Goal: Task Accomplishment & Management: Manage account settings

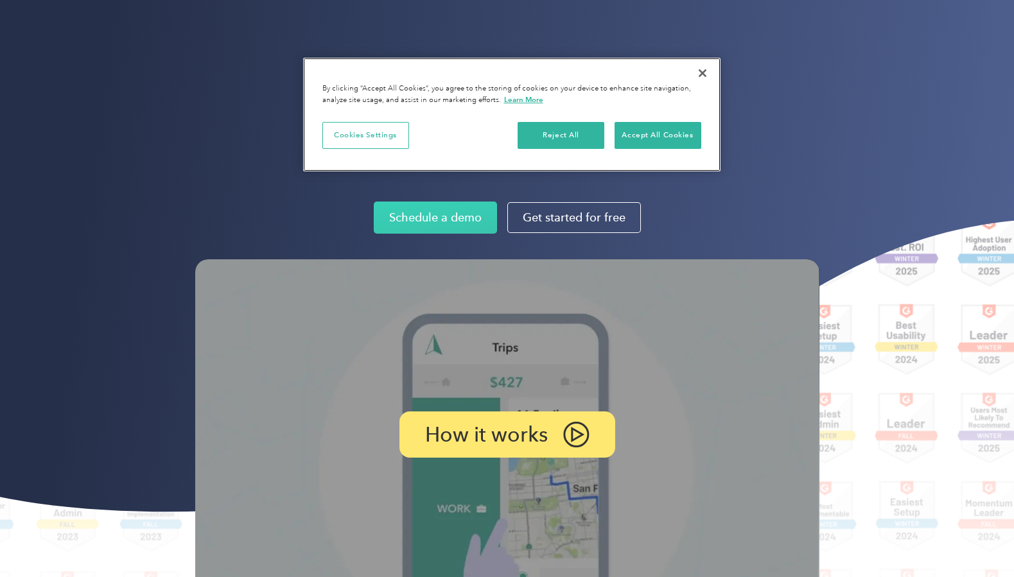
click at [705, 73] on button "Close" at bounding box center [703, 73] width 28 height 28
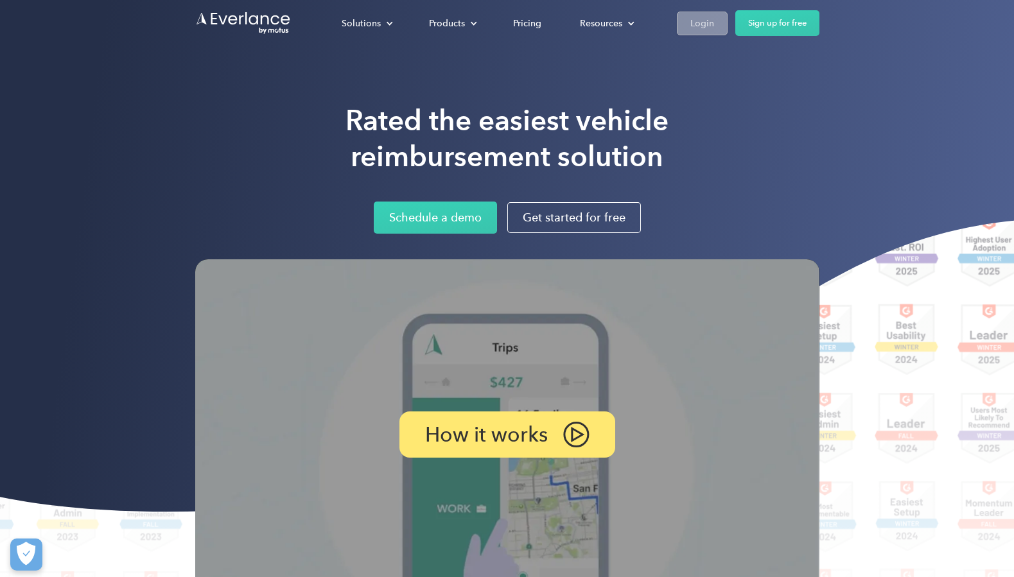
click at [713, 26] on div "Login" at bounding box center [703, 23] width 24 height 16
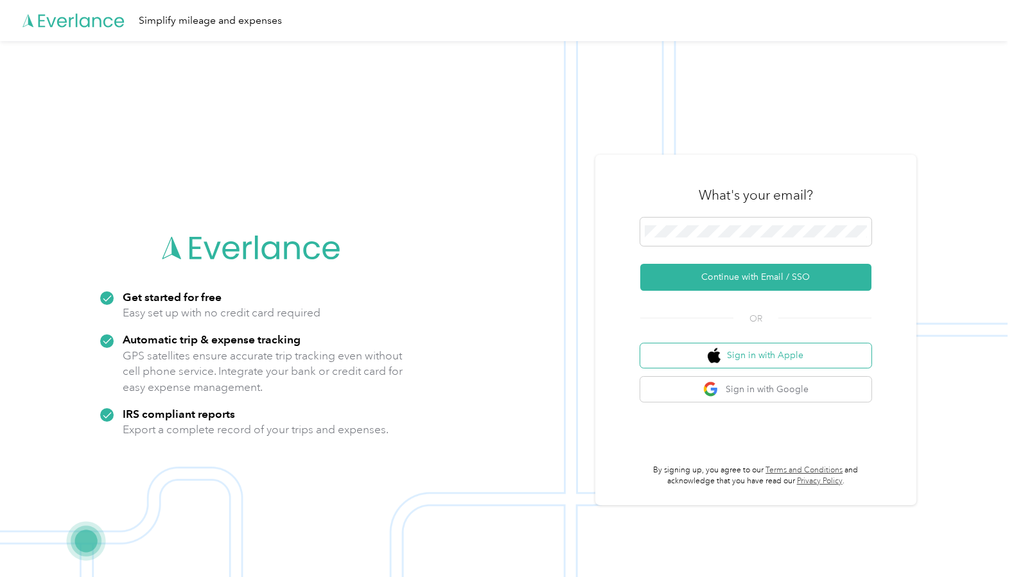
click at [787, 360] on button "Sign in with Apple" at bounding box center [755, 356] width 231 height 25
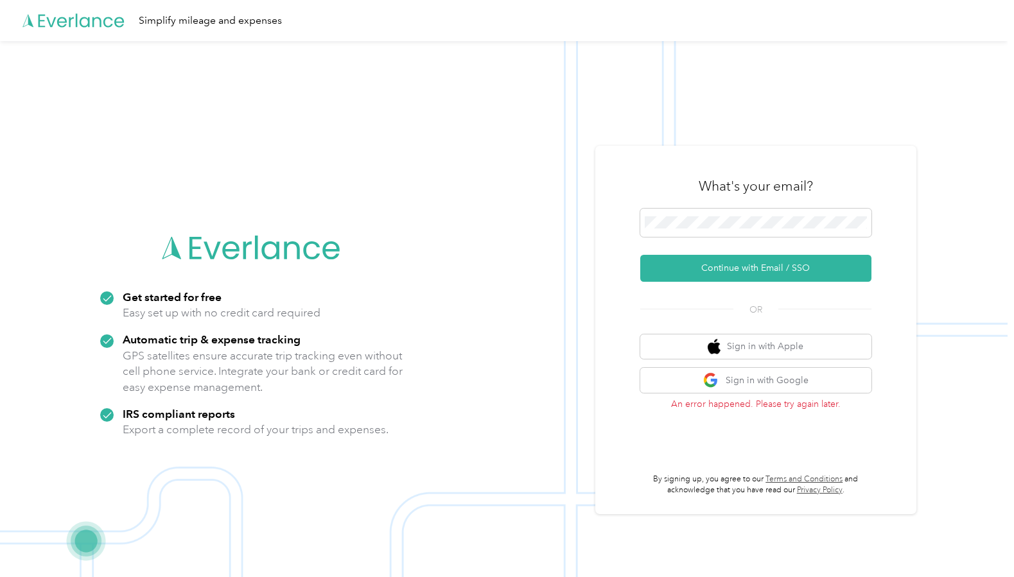
click at [704, 243] on form "Continue with Email / SSO" at bounding box center [755, 245] width 231 height 73
click at [847, 148] on div "What's your email? Continue with Email / SSO OR Sign in with Apple Sign in with…" at bounding box center [755, 330] width 321 height 369
click at [759, 344] on button "Sign in with Apple" at bounding box center [755, 347] width 231 height 25
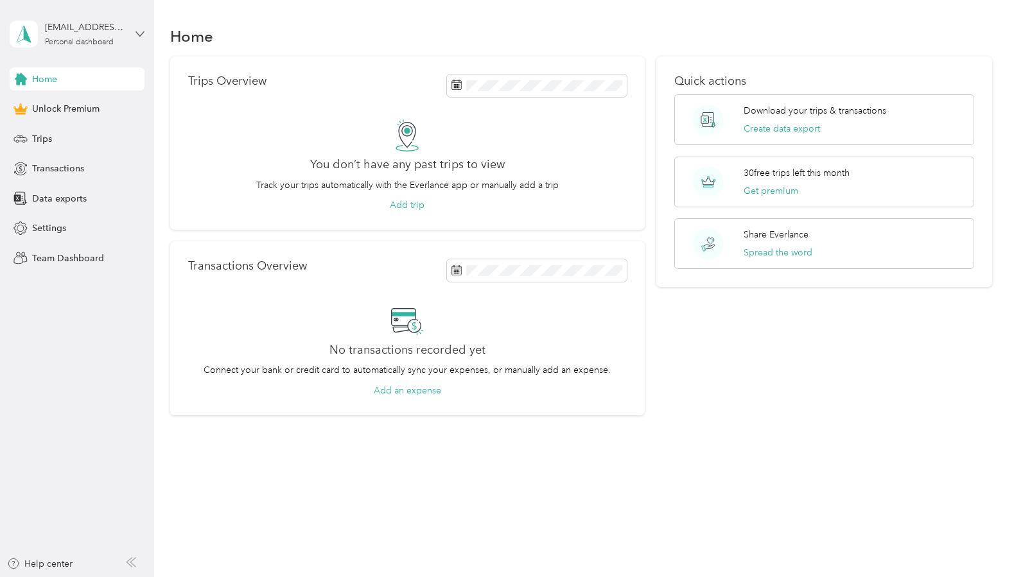
click at [136, 34] on icon at bounding box center [140, 34] width 9 height 9
click at [113, 220] on div "Settings" at bounding box center [77, 228] width 135 height 23
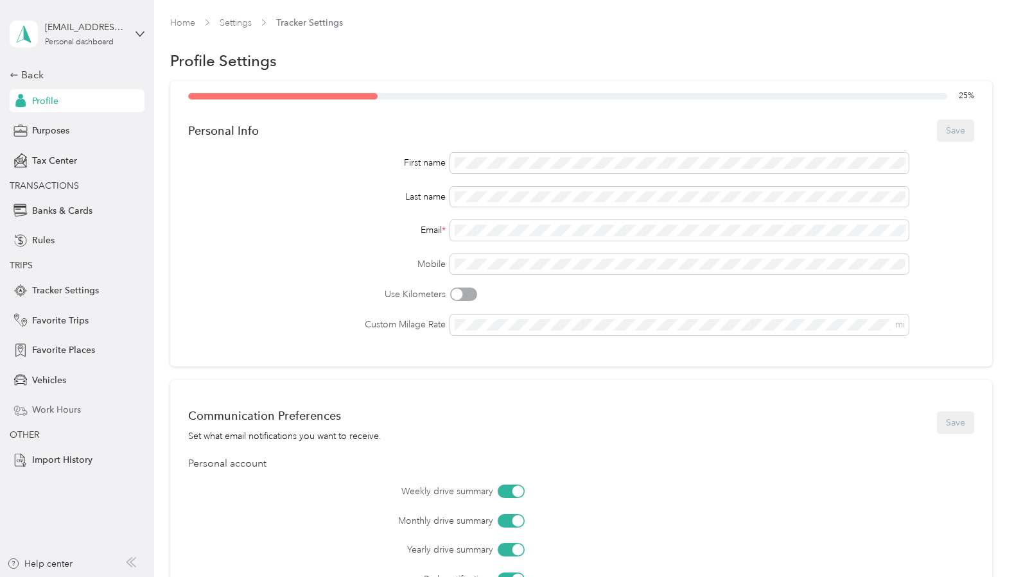
click at [46, 415] on span "Work Hours" at bounding box center [56, 409] width 49 height 13
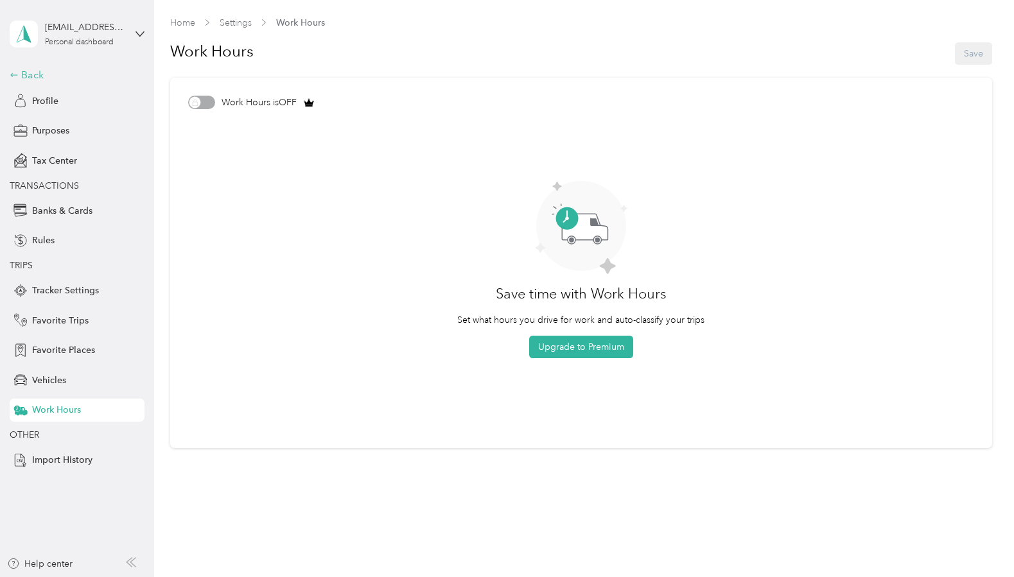
click at [32, 73] on div "Back" at bounding box center [74, 74] width 128 height 15
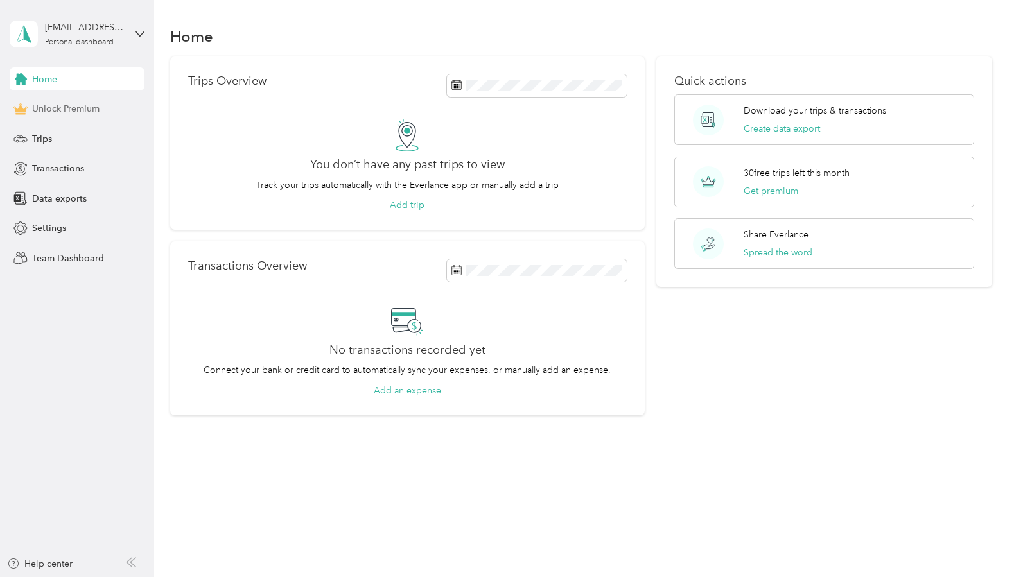
click at [52, 105] on span "Unlock Premium" at bounding box center [65, 108] width 67 height 13
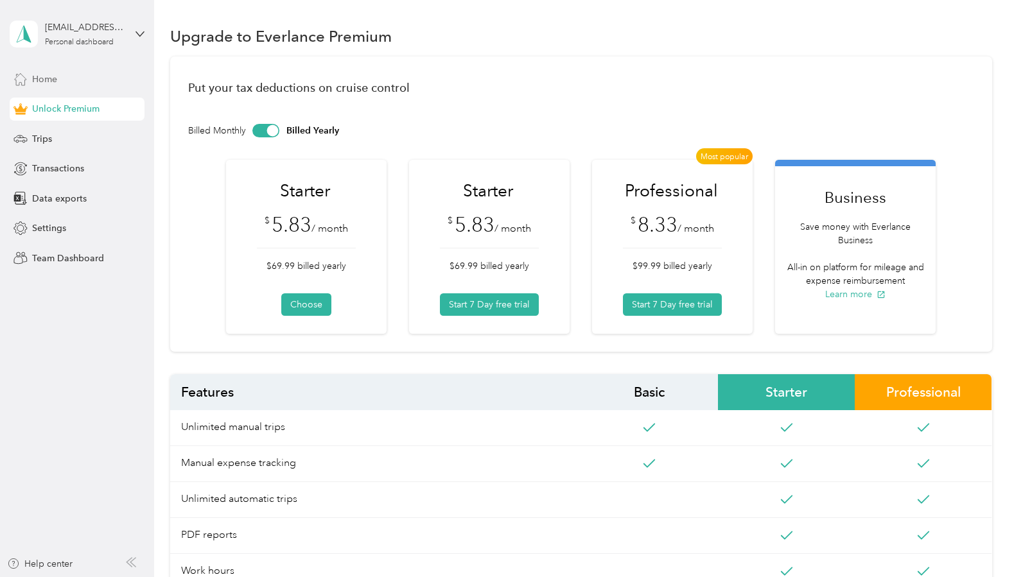
click at [34, 78] on span "Home" at bounding box center [44, 79] width 25 height 13
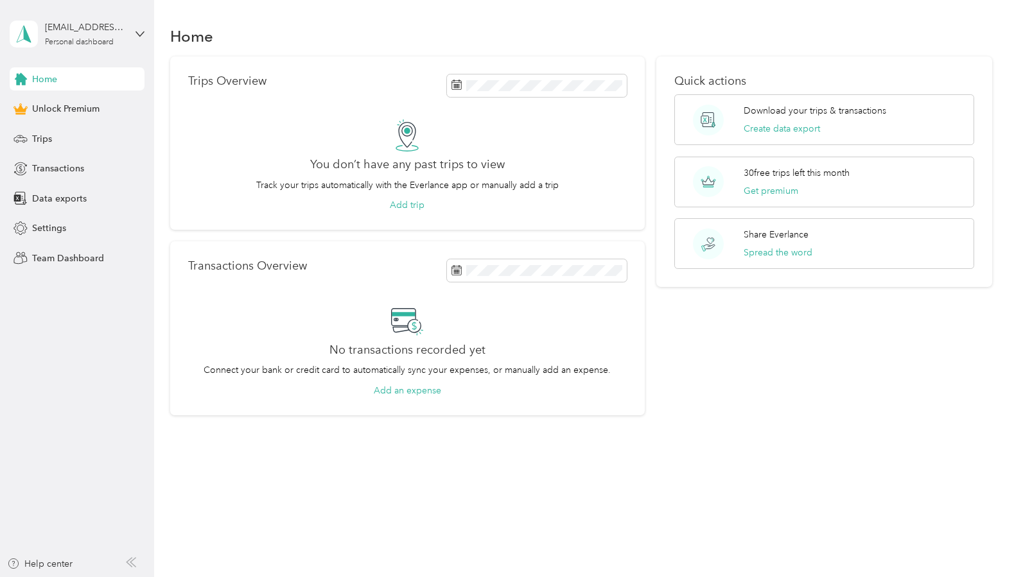
click at [137, 27] on div "mfnccdfjrv@privaterelay.appleid.com Personal dashboard" at bounding box center [77, 34] width 135 height 45
click at [55, 108] on div "Log out" at bounding box center [45, 105] width 49 height 13
